Goal: Information Seeking & Learning: Compare options

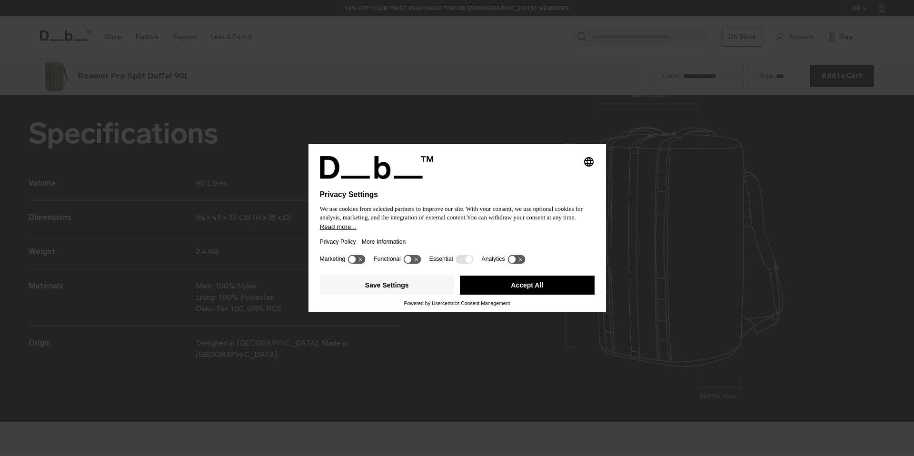
scroll to position [1368, 0]
